Goal: Information Seeking & Learning: Find specific fact

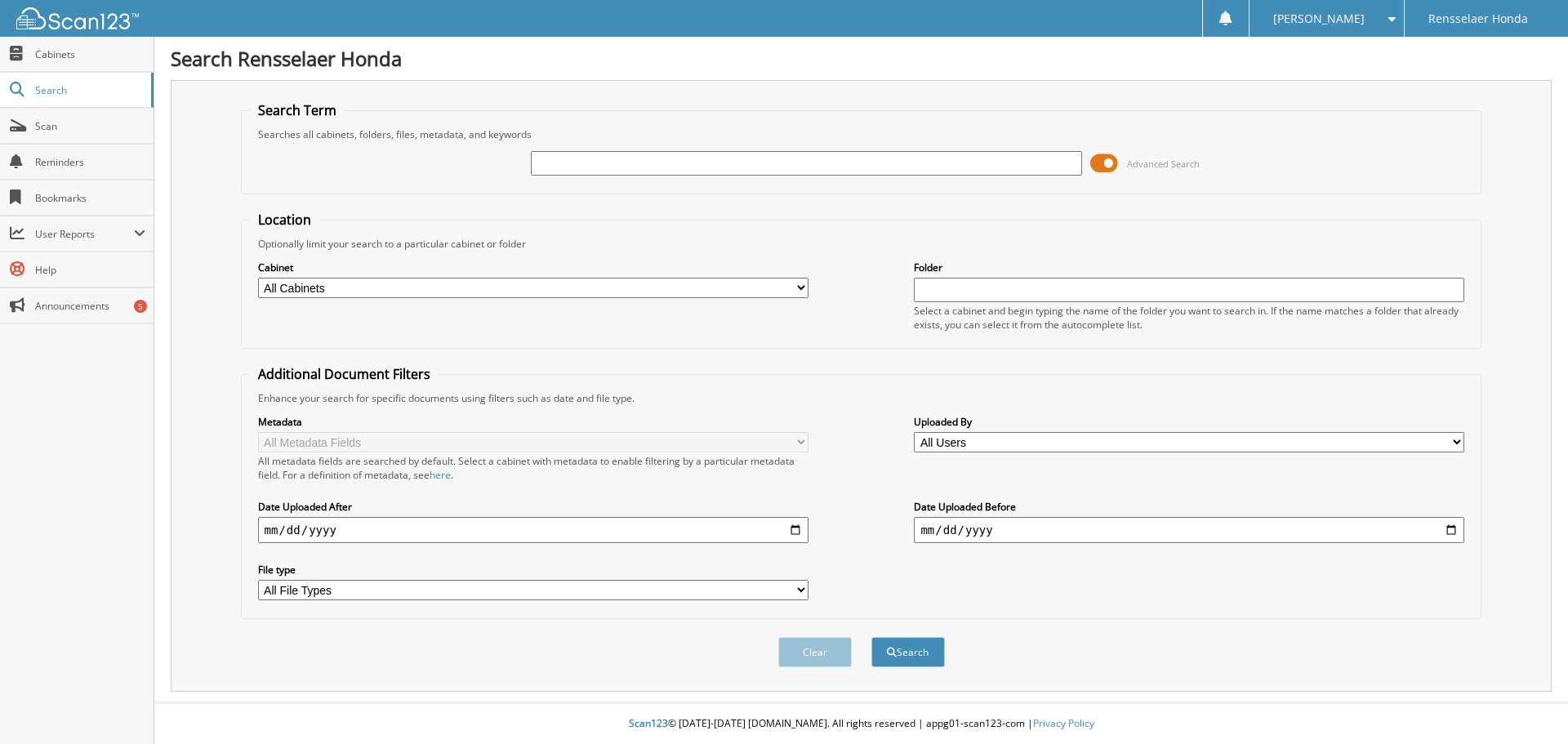
click at [640, 172] on input "text" at bounding box center [806, 163] width 551 height 25
type input "[PERSON_NAME]"
click at [913, 657] on button "Search" at bounding box center [909, 652] width 74 height 30
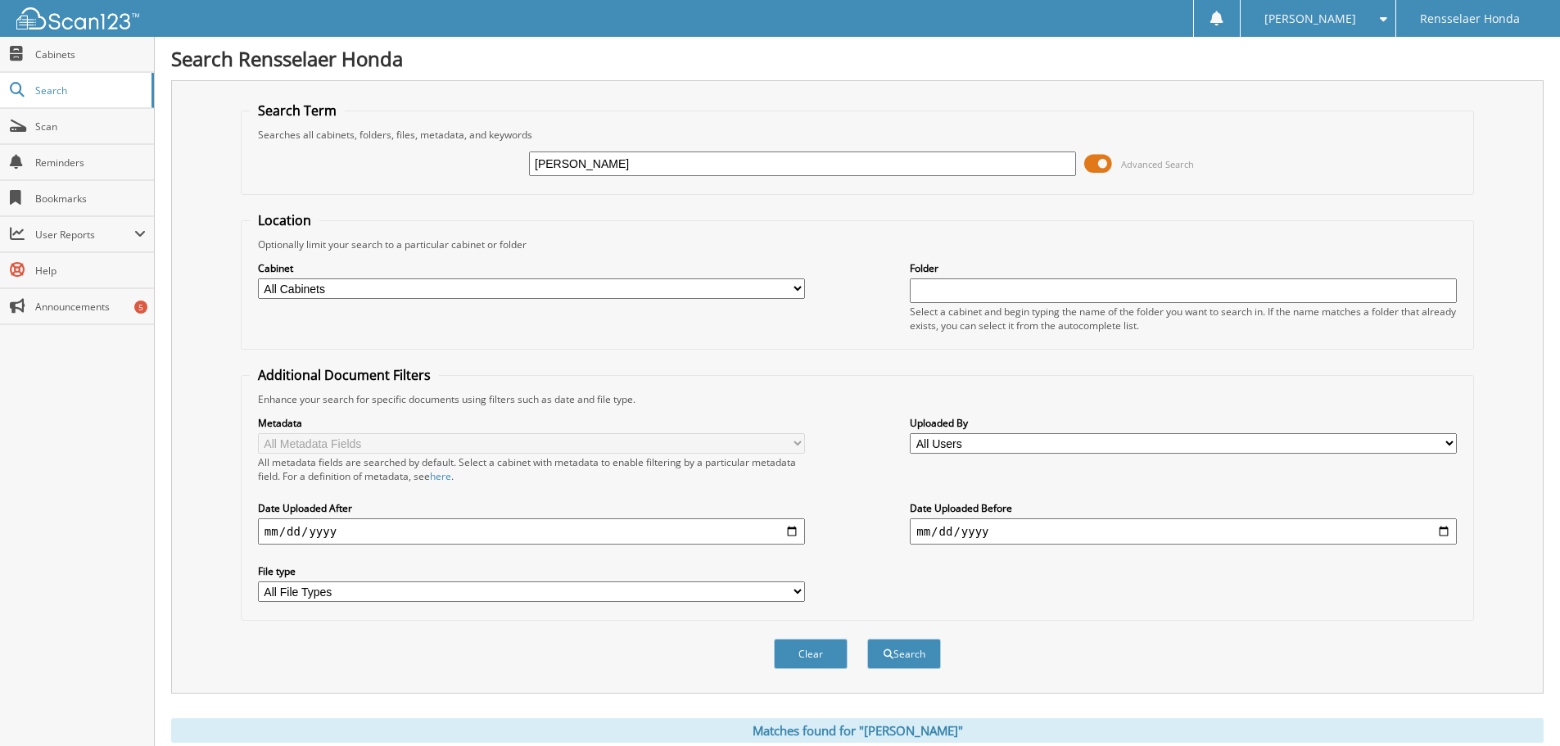
type input "[PERSON_NAME]"
click at [867, 639] on button "Search" at bounding box center [904, 654] width 74 height 30
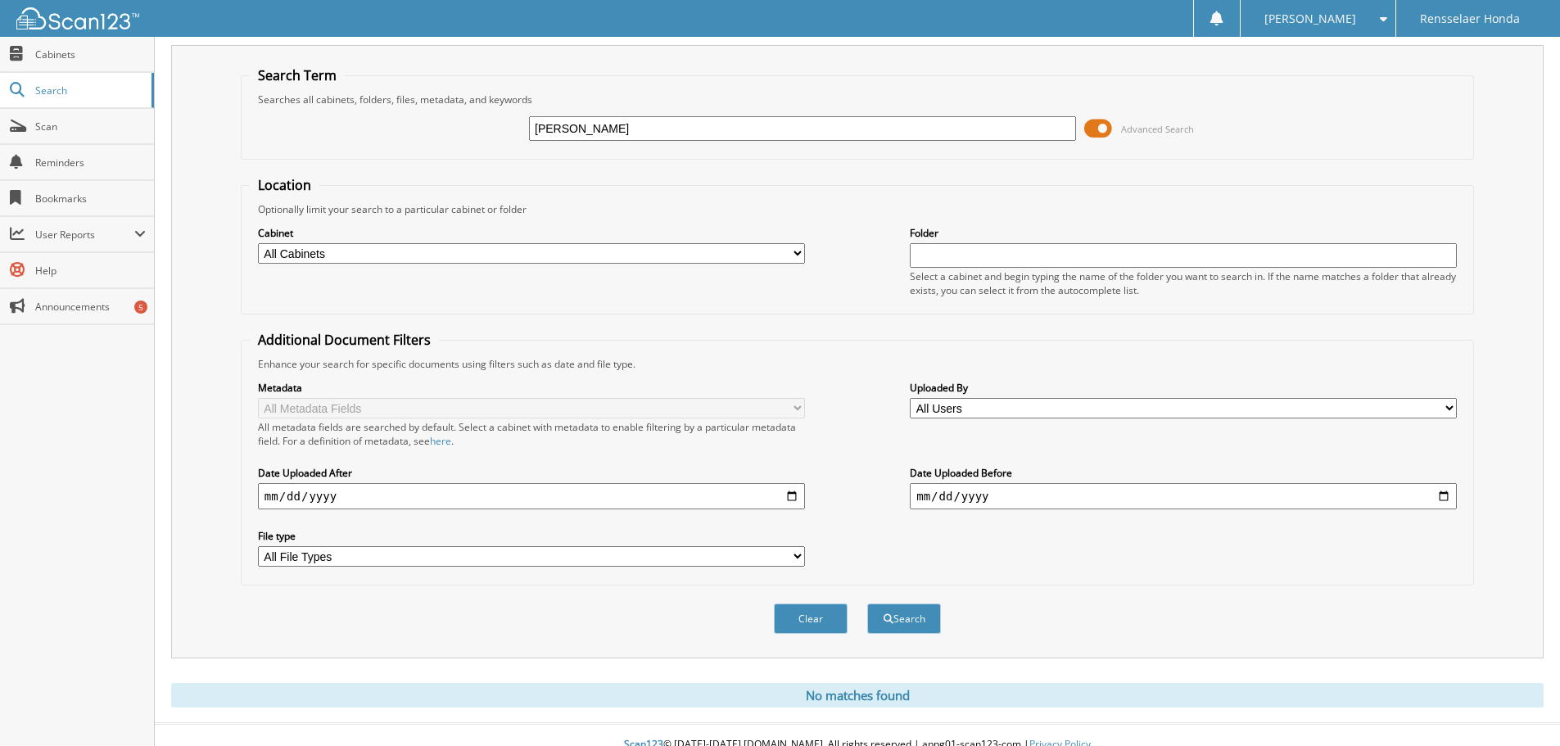
scroll to position [55, 0]
